Goal: Transaction & Acquisition: Purchase product/service

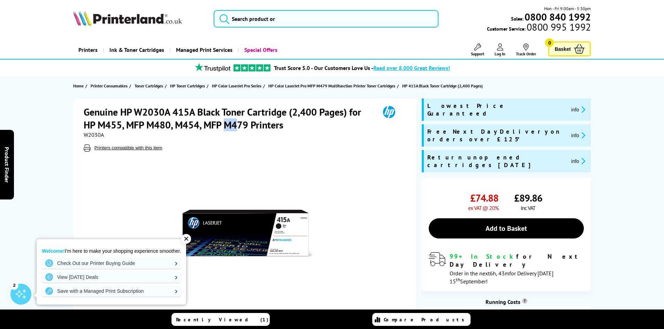
drag, startPoint x: 225, startPoint y: 124, endPoint x: 237, endPoint y: 124, distance: 11.9
click at [237, 124] on h1 "Genuine HP W2030A 415A Black Toner Cartridge (2,400 Pages) for HP M455, MFP M48…" at bounding box center [228, 119] width 289 height 26
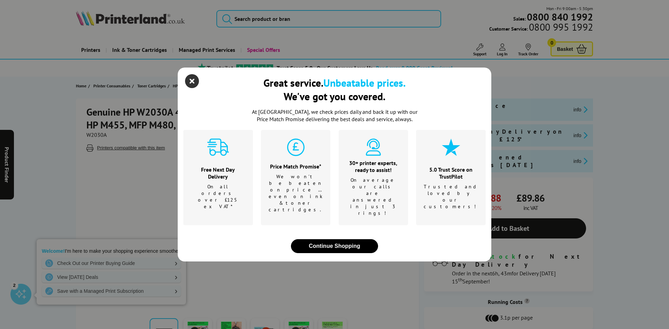
click at [195, 88] on icon "close modal" at bounding box center [192, 81] width 14 height 14
